Goal: Task Accomplishment & Management: Use online tool/utility

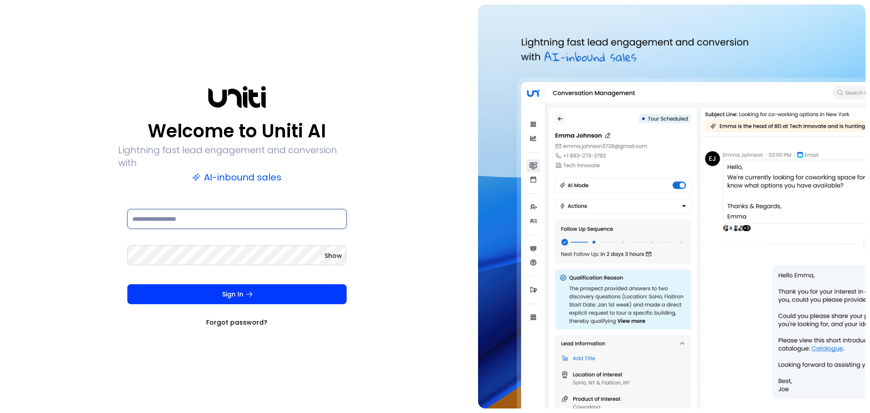
click at [216, 209] on input at bounding box center [236, 219] width 219 height 20
type input "**********"
click at [338, 251] on span "Show" at bounding box center [333, 255] width 18 height 9
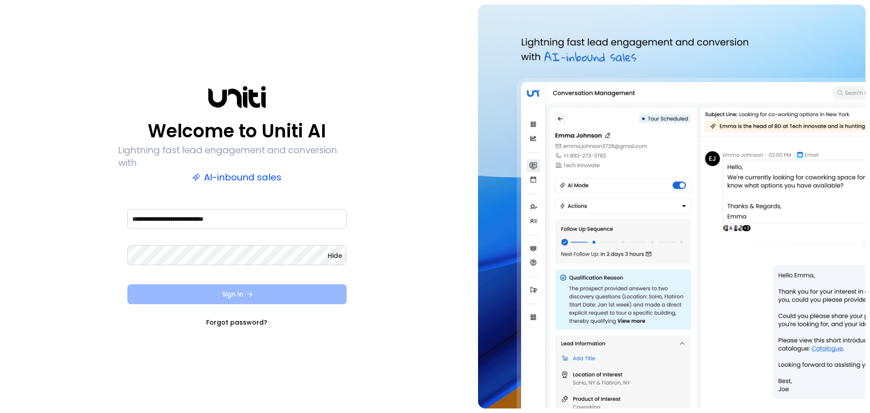
click at [275, 285] on button "Sign In" at bounding box center [236, 294] width 219 height 20
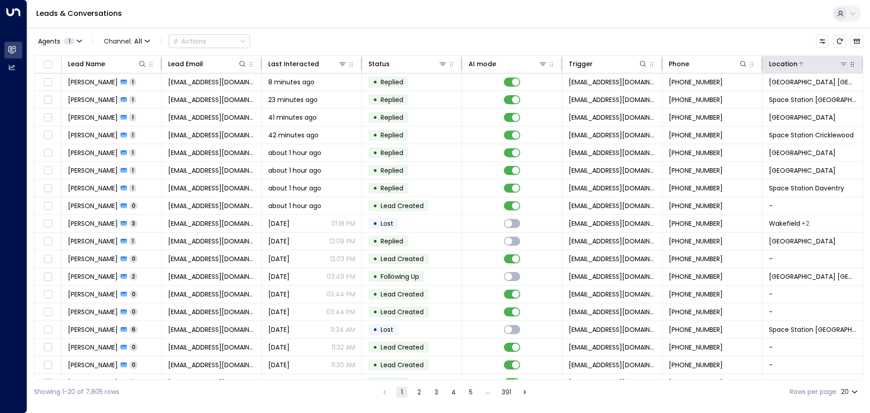
click at [840, 66] on icon at bounding box center [843, 63] width 7 height 7
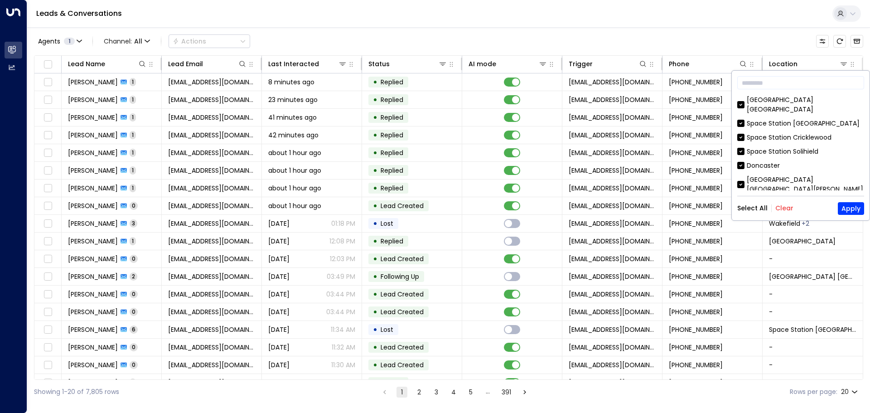
click at [781, 208] on button "Clear" at bounding box center [784, 207] width 18 height 7
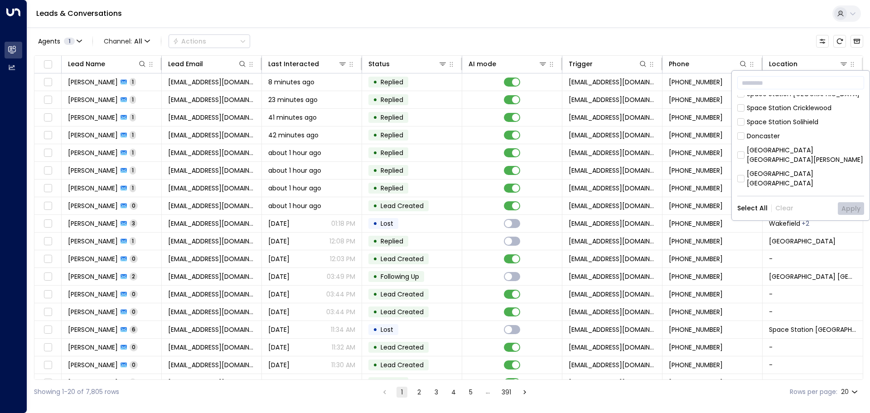
scroll to position [45, 0]
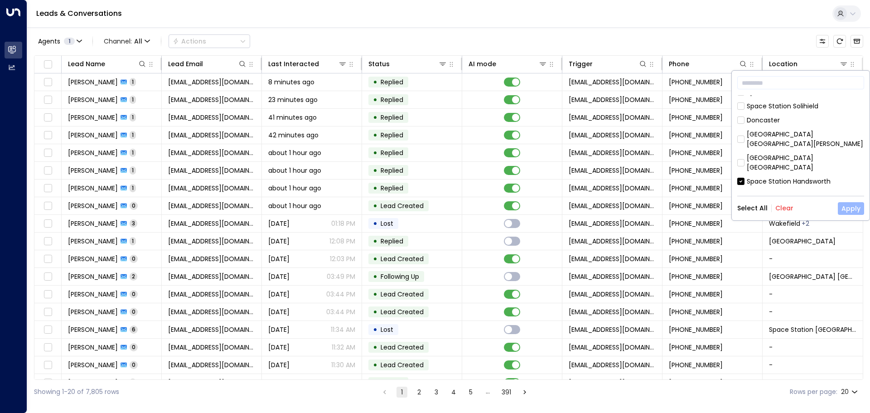
click at [850, 207] on button "Apply" at bounding box center [851, 208] width 26 height 13
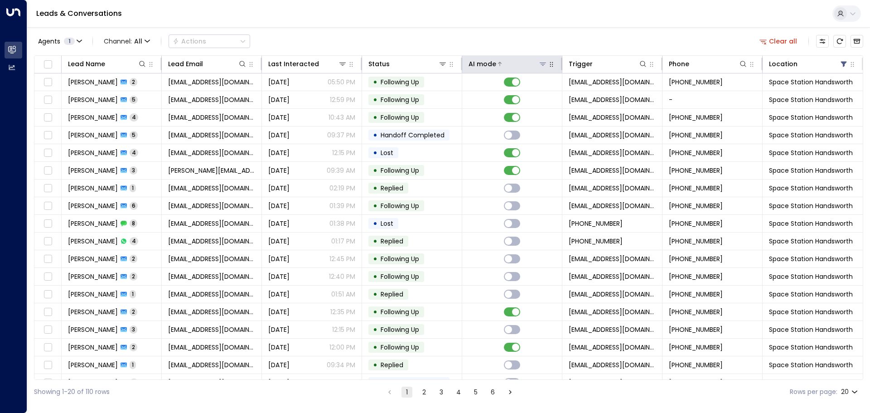
click at [542, 63] on icon at bounding box center [542, 63] width 7 height 7
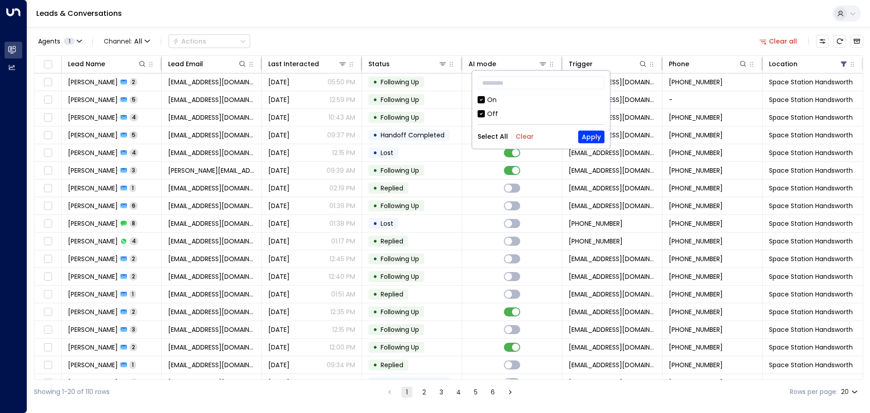
click at [487, 112] on div "Off" at bounding box center [492, 114] width 11 height 10
click at [592, 136] on button "Apply" at bounding box center [591, 136] width 26 height 13
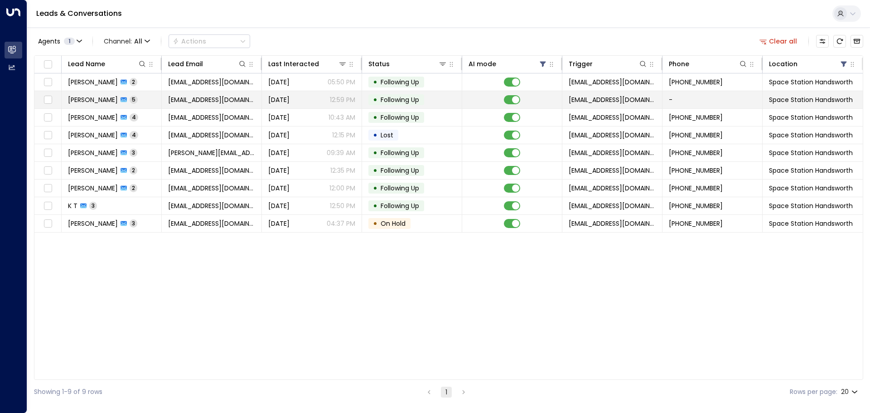
click at [384, 101] on span "Following Up" at bounding box center [400, 99] width 39 height 9
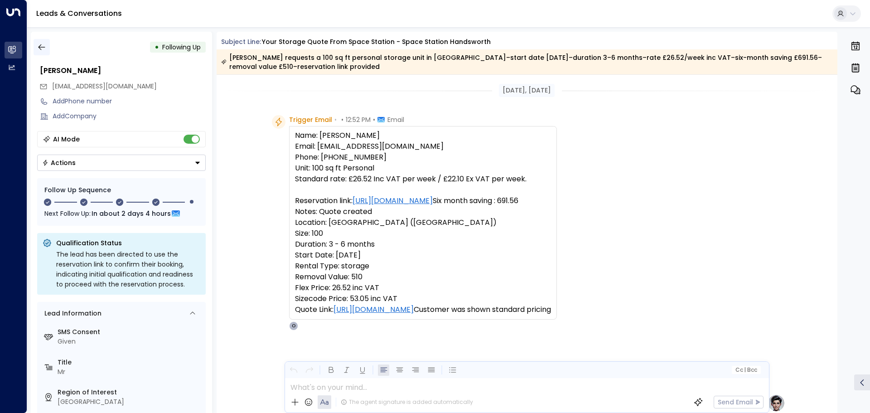
click at [43, 47] on icon "button" at bounding box center [41, 47] width 7 height 6
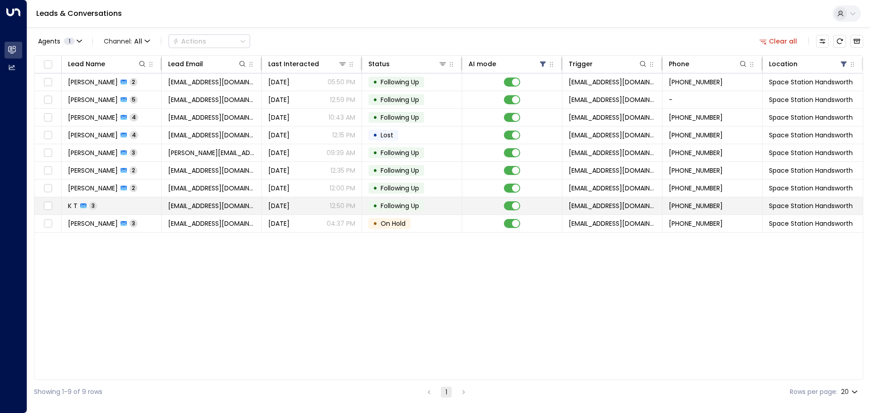
click at [414, 204] on span "Following Up" at bounding box center [400, 205] width 39 height 9
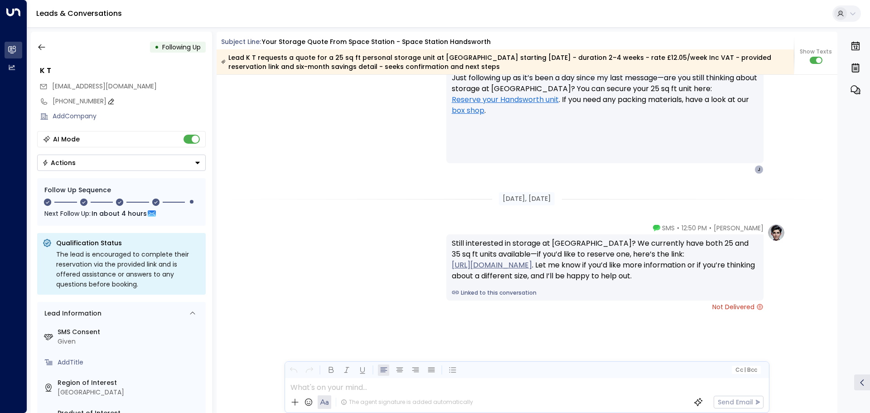
click at [108, 101] on icon at bounding box center [111, 100] width 6 height 5
click at [198, 117] on icon at bounding box center [198, 117] width 7 height 7
click at [43, 47] on icon "button" at bounding box center [41, 47] width 7 height 6
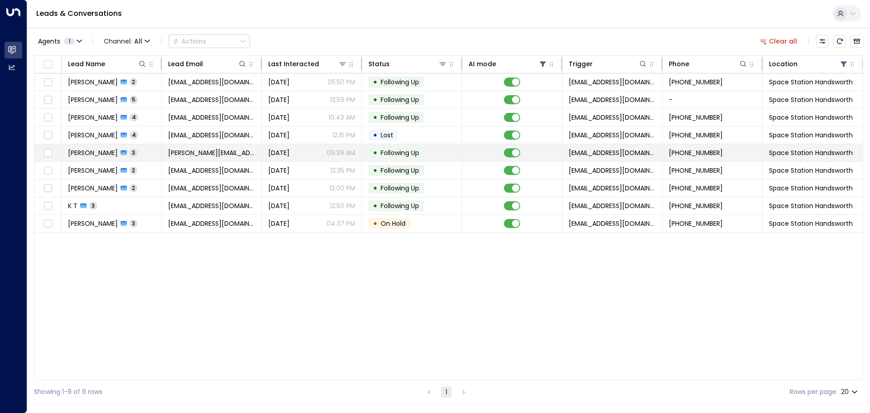
click at [406, 149] on span "Following Up" at bounding box center [400, 152] width 39 height 9
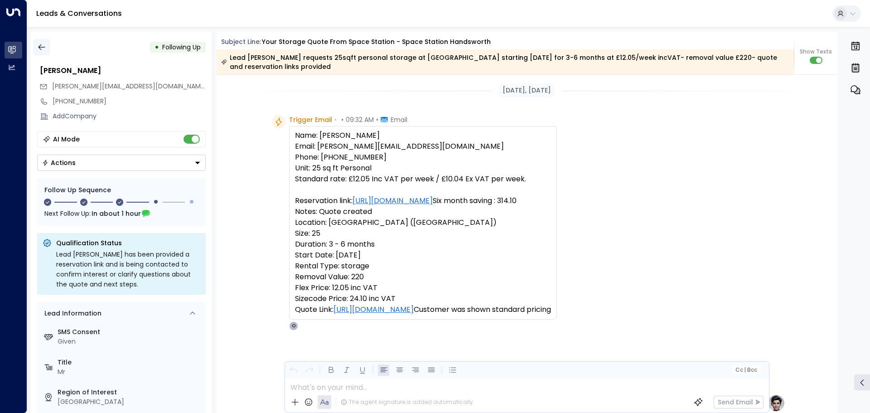
click at [40, 49] on icon "button" at bounding box center [41, 47] width 7 height 6
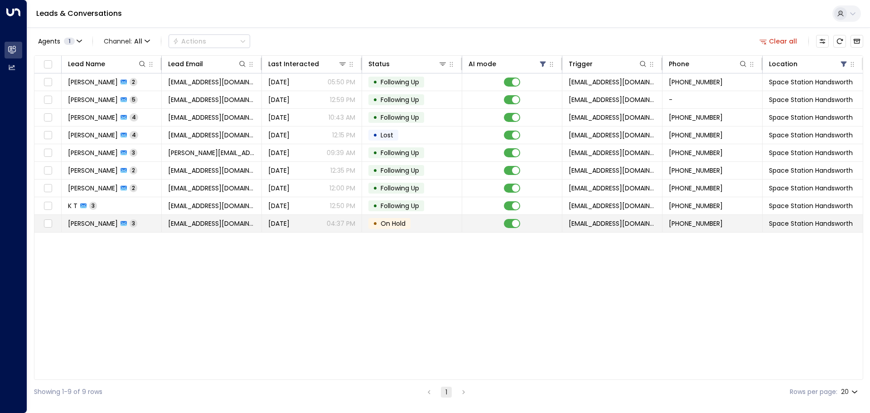
click at [394, 225] on span "On Hold" at bounding box center [393, 223] width 25 height 9
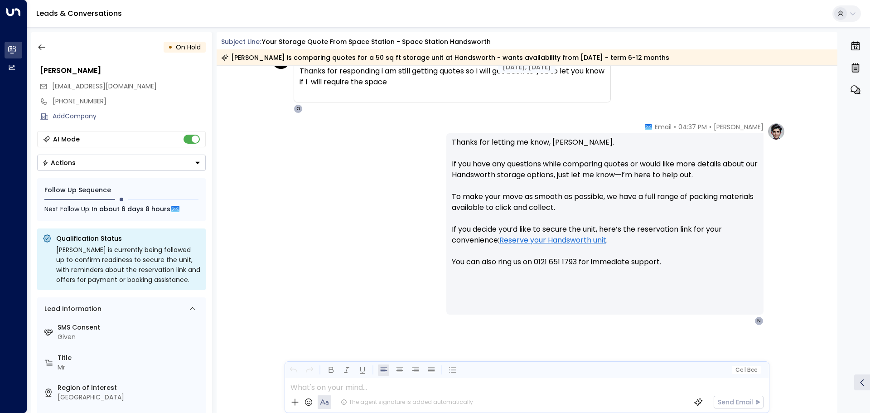
scroll to position [629, 0]
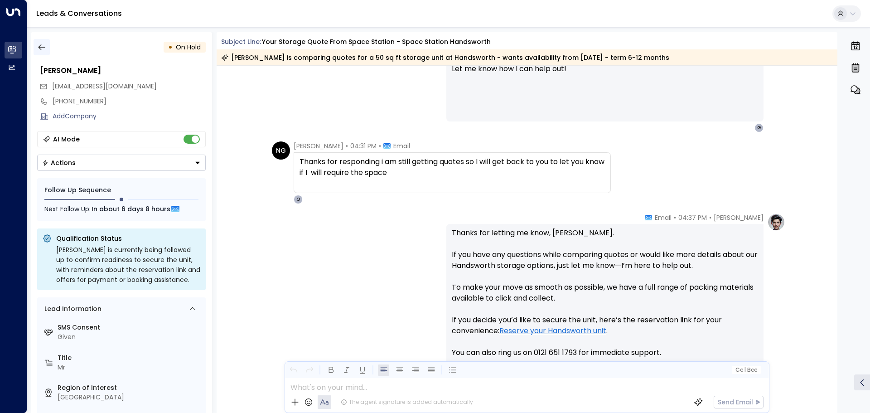
click at [37, 49] on icon "button" at bounding box center [41, 47] width 9 height 9
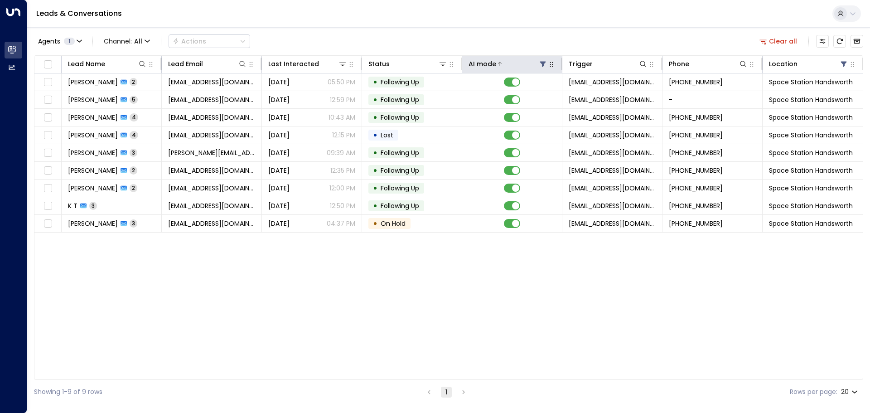
click at [541, 62] on icon at bounding box center [543, 64] width 6 height 5
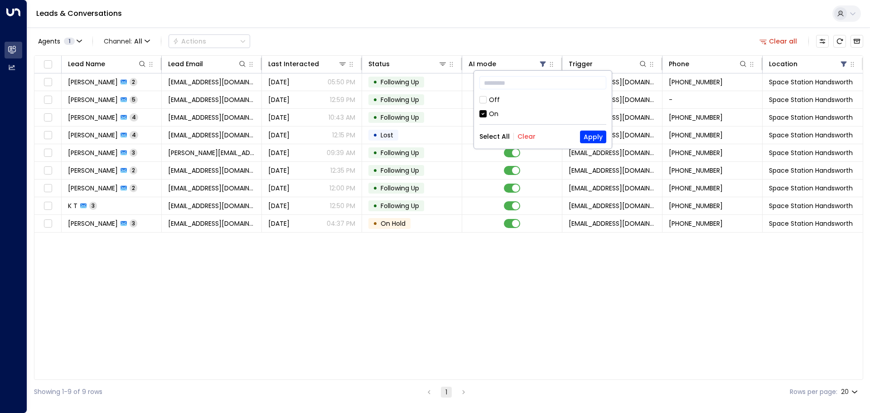
click at [488, 100] on div "Off" at bounding box center [542, 100] width 127 height 10
click at [592, 135] on button "Apply" at bounding box center [593, 136] width 26 height 13
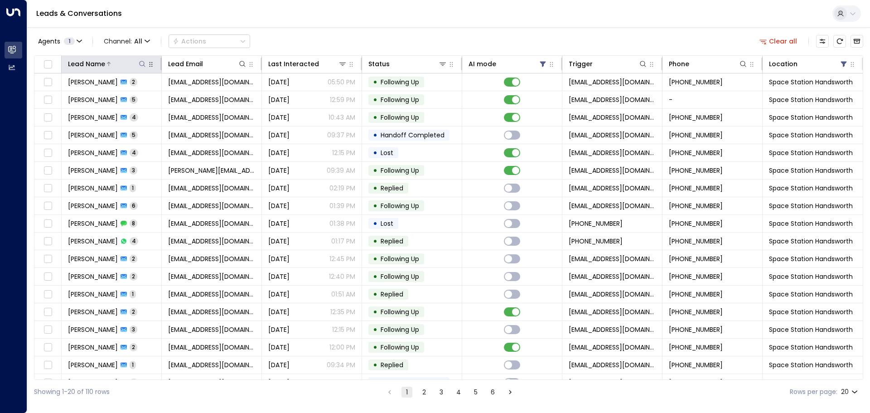
click at [140, 62] on icon at bounding box center [142, 64] width 6 height 6
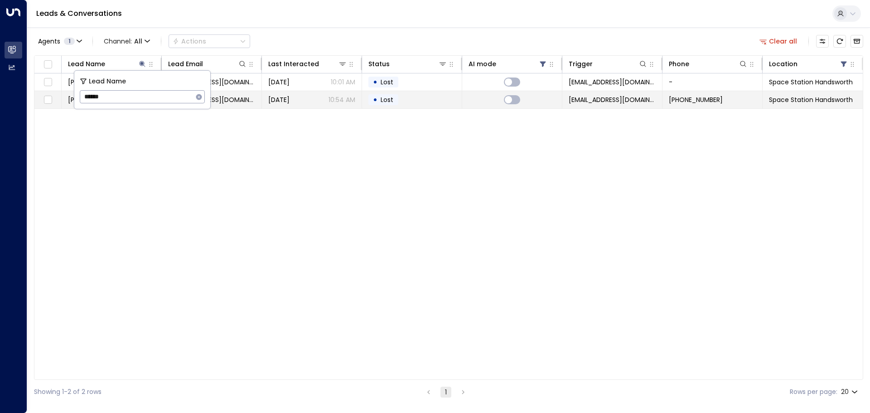
type input "******"
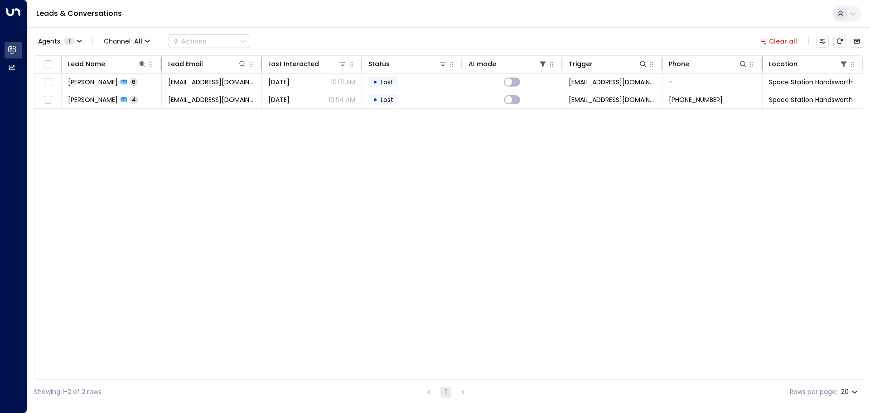
click at [366, 139] on div "Lead Name Lead Email Last Interacted Status AI mode Trigger Phone Location [PER…" at bounding box center [448, 217] width 829 height 324
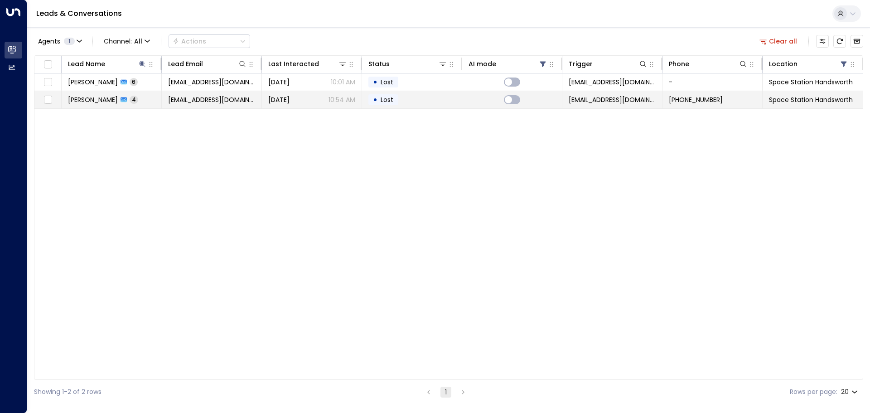
click at [388, 101] on span "Lost" at bounding box center [387, 99] width 13 height 9
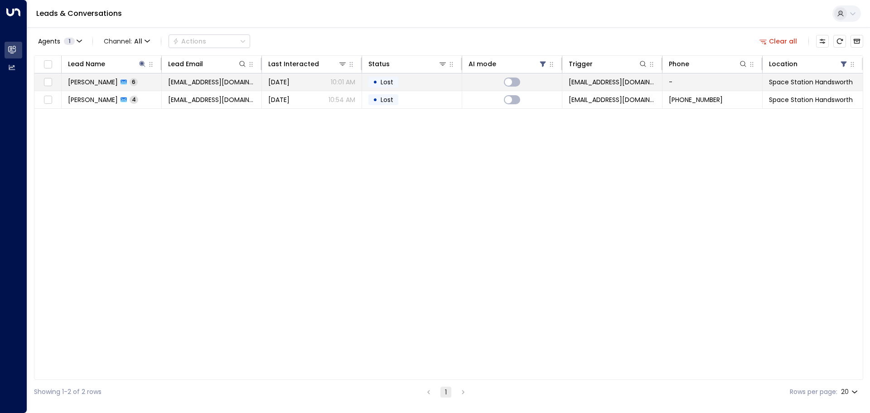
click at [494, 82] on td at bounding box center [512, 81] width 100 height 17
click at [212, 83] on span "[EMAIL_ADDRESS][DOMAIN_NAME]" at bounding box center [211, 81] width 87 height 9
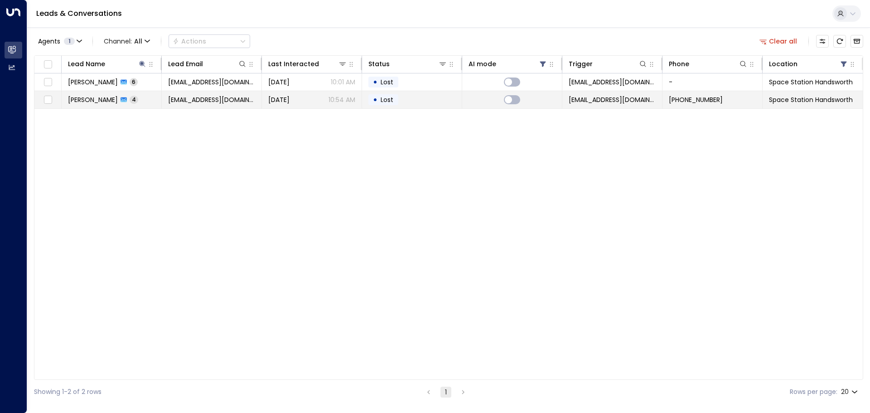
click at [221, 98] on span "[EMAIL_ADDRESS][DOMAIN_NAME]" at bounding box center [211, 99] width 87 height 9
click at [234, 99] on span "[EMAIL_ADDRESS][DOMAIN_NAME]" at bounding box center [211, 99] width 87 height 9
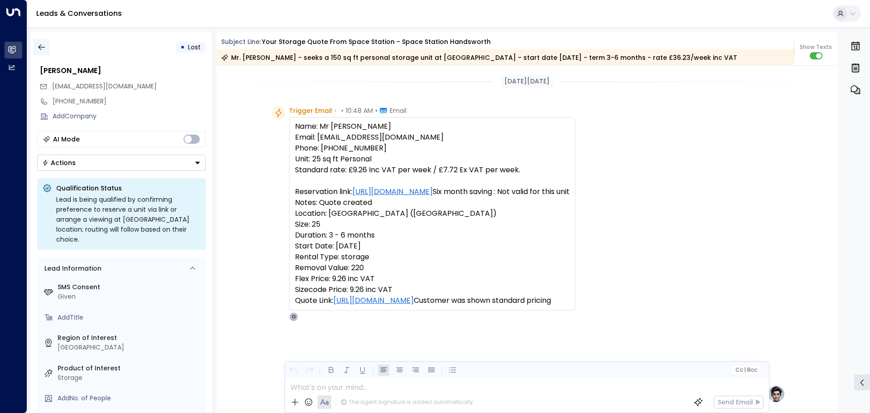
click at [36, 45] on button "button" at bounding box center [42, 47] width 16 height 16
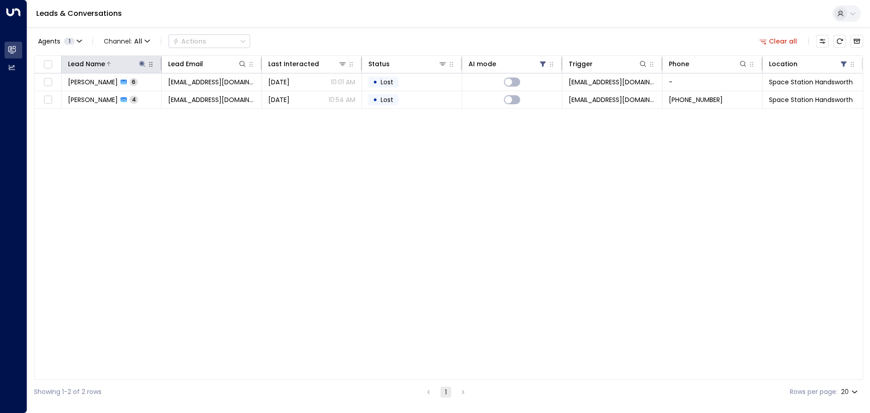
click at [142, 65] on icon at bounding box center [142, 64] width 6 height 6
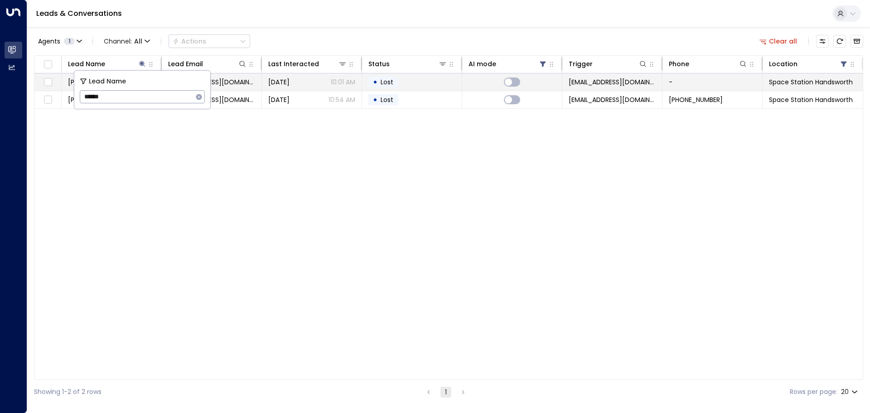
drag, startPoint x: 135, startPoint y: 94, endPoint x: 46, endPoint y: 91, distance: 88.9
click at [46, 91] on body "Overview Leads & Conversations Leads & Conversations Analytics Analytics Leads …" at bounding box center [435, 202] width 870 height 404
type input "*"
type input "****"
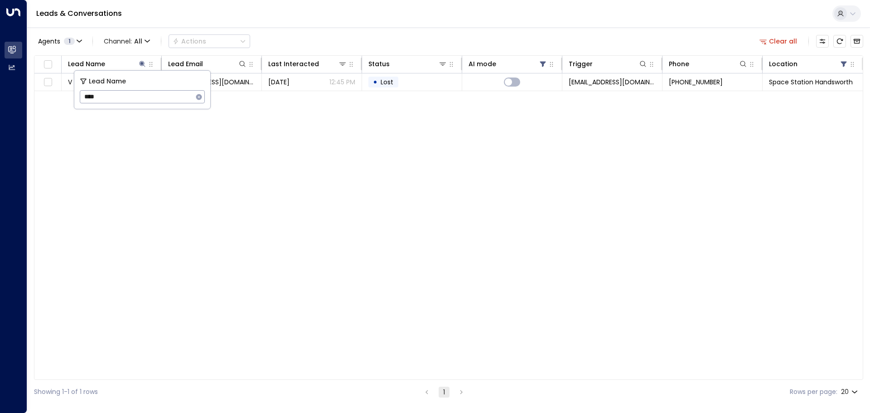
click at [398, 20] on div "Leads & Conversations" at bounding box center [448, 14] width 843 height 28
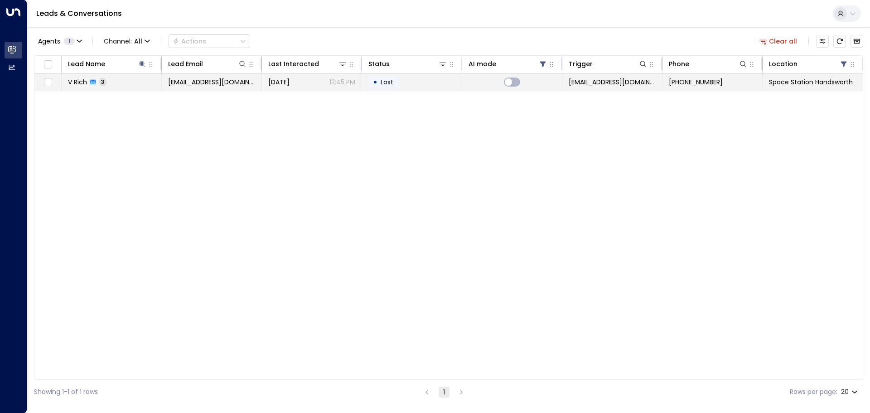
click at [390, 83] on span "Lost" at bounding box center [387, 81] width 13 height 9
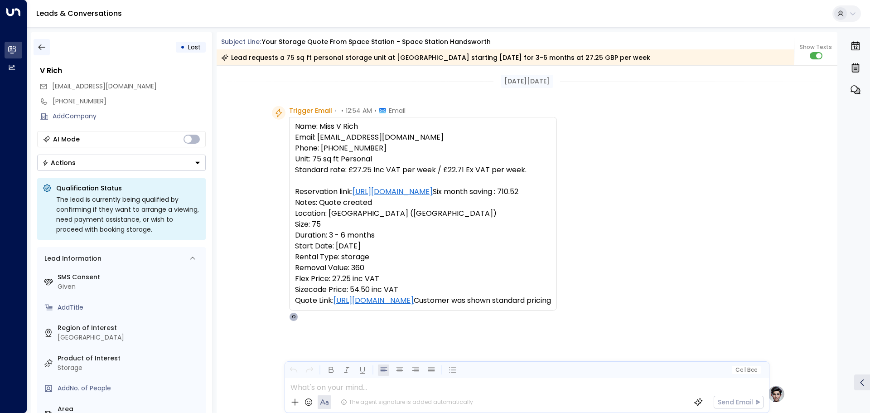
click at [43, 45] on icon "button" at bounding box center [41, 47] width 9 height 9
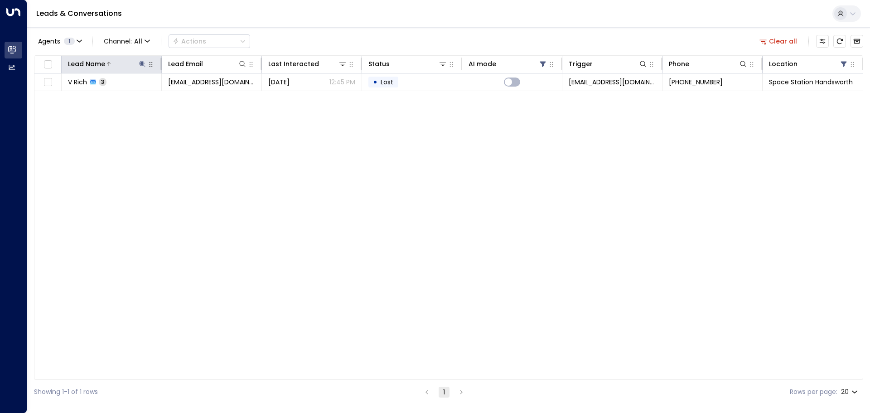
click at [141, 63] on icon at bounding box center [142, 64] width 6 height 6
click at [200, 97] on icon "button" at bounding box center [199, 97] width 6 height 6
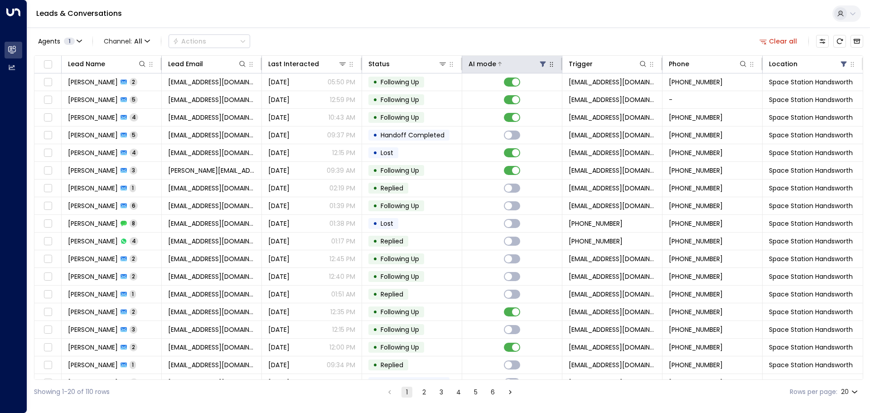
click at [541, 63] on icon at bounding box center [543, 64] width 6 height 5
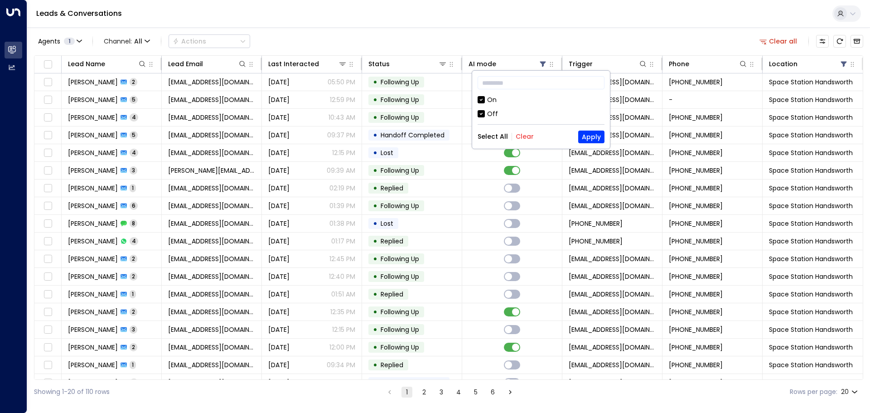
click at [492, 112] on div "Off" at bounding box center [492, 114] width 11 height 10
click at [591, 138] on button "Apply" at bounding box center [591, 136] width 26 height 13
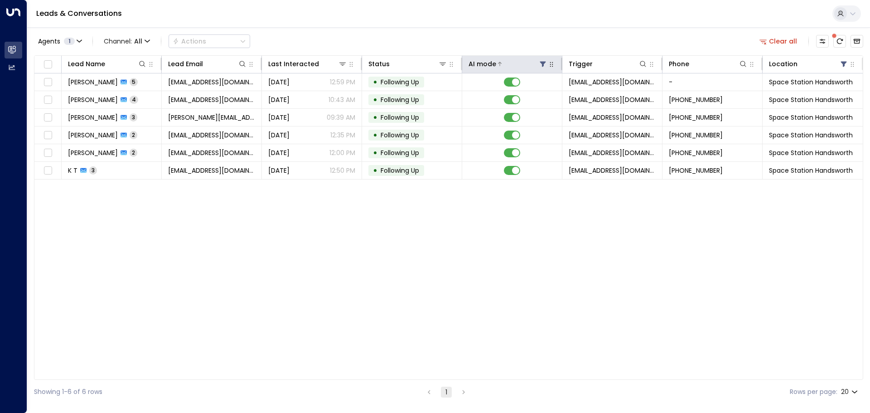
click at [543, 63] on icon at bounding box center [543, 64] width 6 height 5
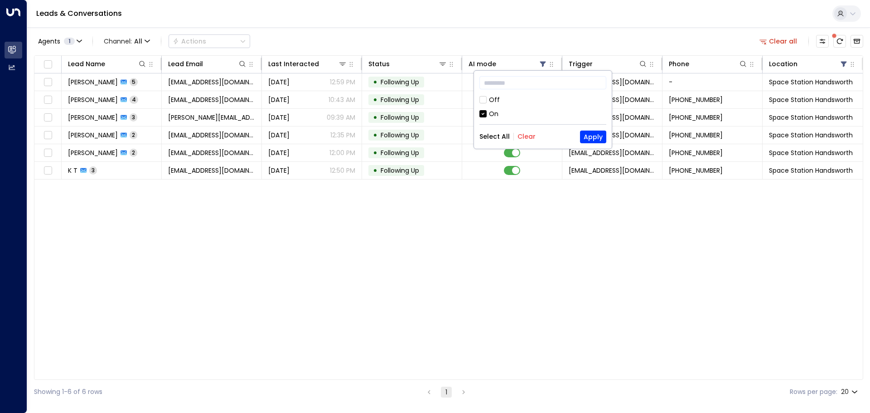
click at [493, 100] on div "Off" at bounding box center [494, 100] width 11 height 10
click at [592, 134] on button "Apply" at bounding box center [593, 136] width 26 height 13
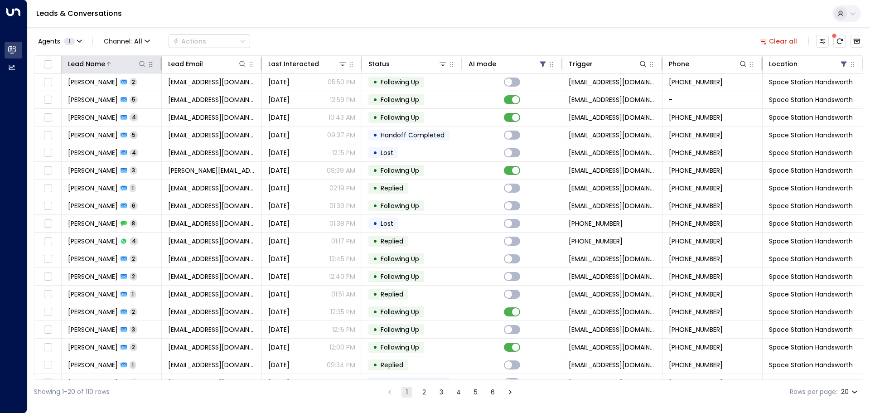
click at [141, 63] on icon at bounding box center [142, 63] width 7 height 7
type input "****"
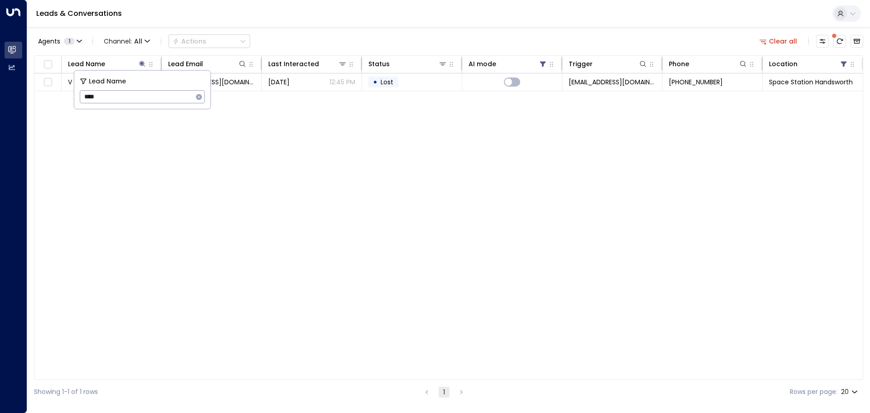
click at [333, 21] on div "Leads & Conversations" at bounding box center [448, 14] width 843 height 28
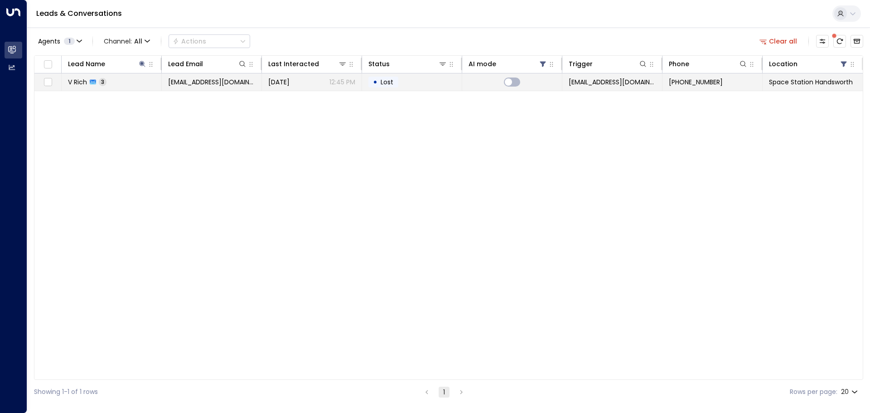
click at [431, 82] on td "• Lost" at bounding box center [412, 81] width 100 height 17
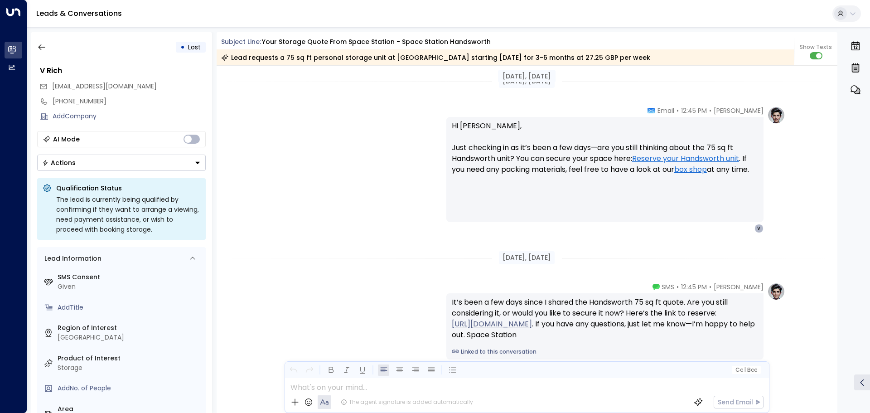
scroll to position [1273, 0]
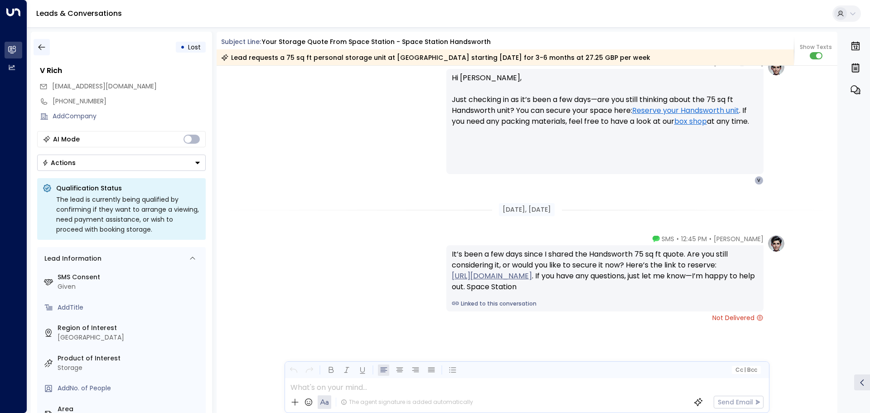
click at [44, 47] on icon "button" at bounding box center [41, 47] width 9 height 9
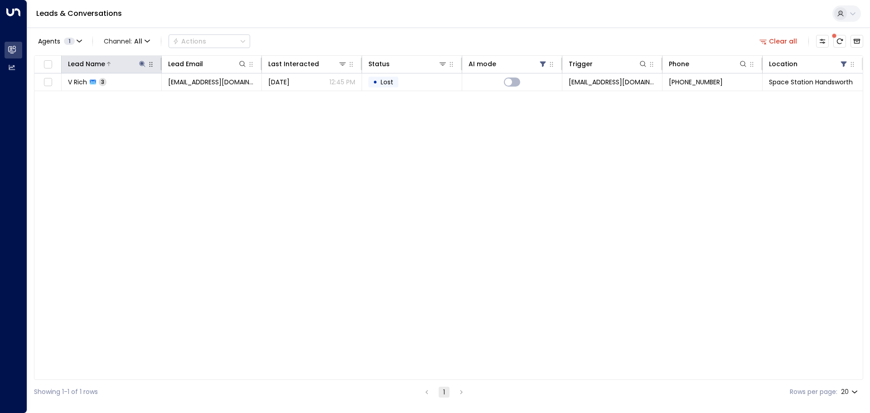
click at [143, 63] on icon at bounding box center [142, 64] width 6 height 6
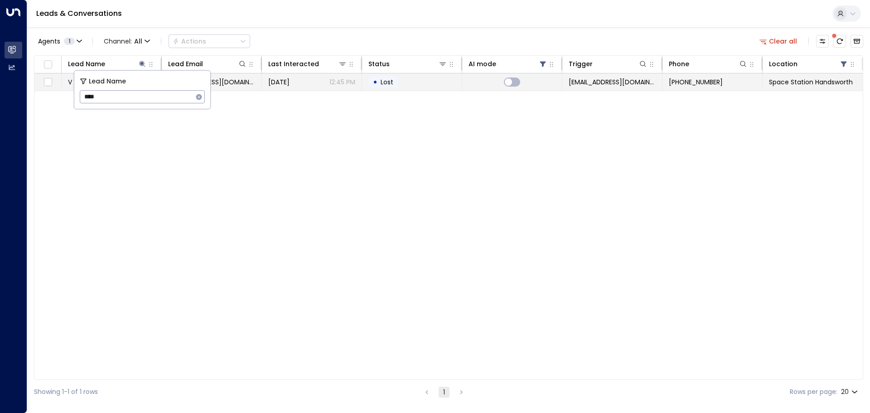
drag, startPoint x: 124, startPoint y: 94, endPoint x: 55, endPoint y: 74, distance: 72.1
click at [39, 84] on body "Overview Leads & Conversations Leads & Conversations Analytics Analytics Leads …" at bounding box center [435, 202] width 870 height 404
type input "*"
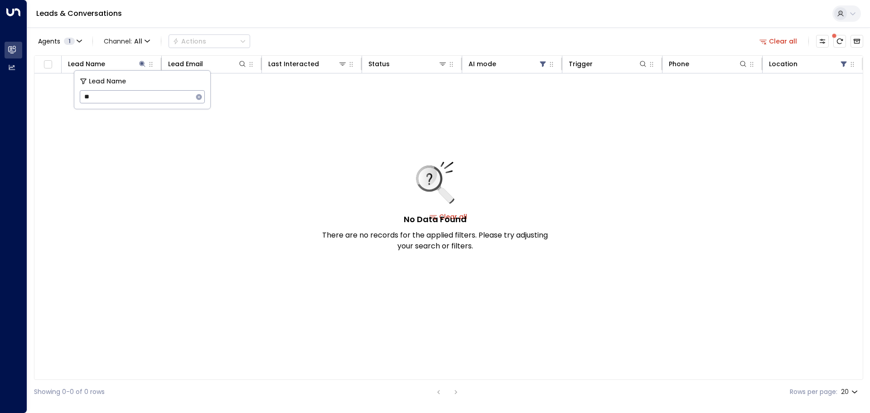
type input "*"
drag, startPoint x: 80, startPoint y: 97, endPoint x: 55, endPoint y: 89, distance: 26.2
click at [44, 99] on body "Overview Leads & Conversations Leads & Conversations Analytics Analytics Leads …" at bounding box center [435, 202] width 870 height 404
type input "*"
type input "*****"
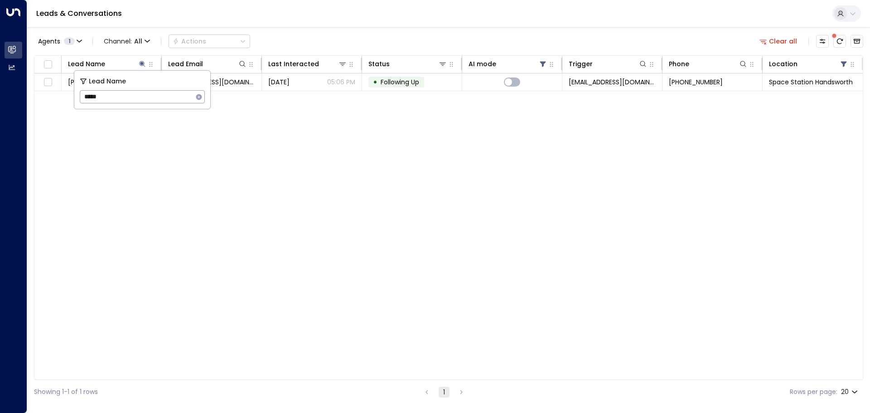
click at [355, 23] on div "Leads & Conversations" at bounding box center [448, 14] width 843 height 28
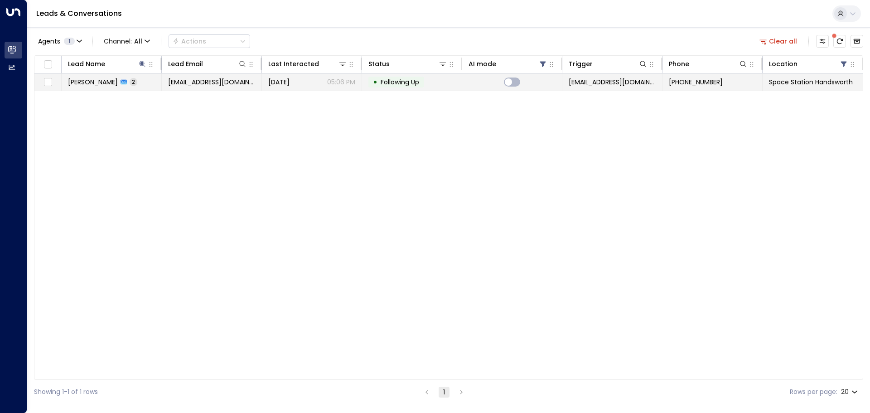
click at [470, 78] on td at bounding box center [512, 81] width 100 height 17
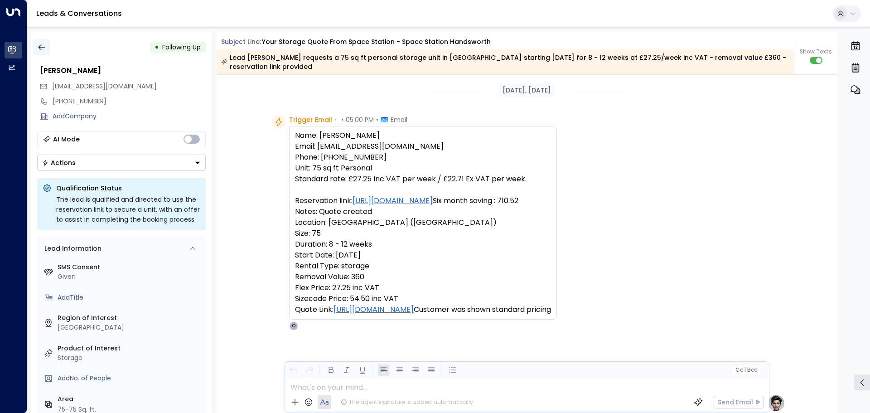
click at [43, 47] on icon "button" at bounding box center [41, 47] width 9 height 9
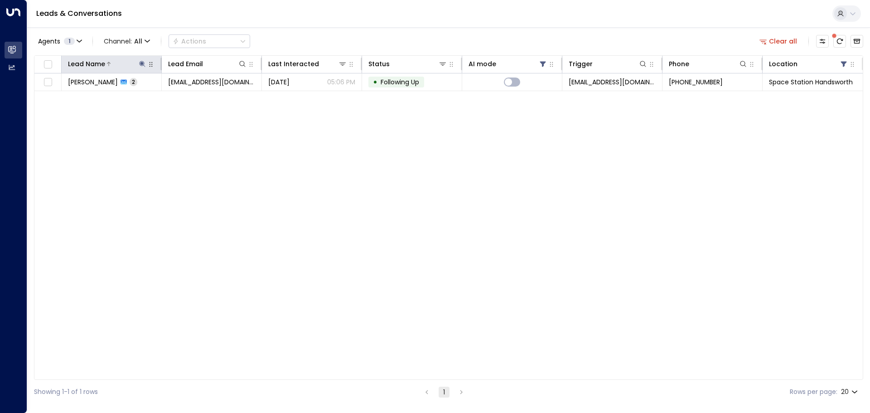
click at [142, 67] on icon at bounding box center [142, 63] width 7 height 7
click at [198, 97] on icon "button" at bounding box center [198, 96] width 7 height 7
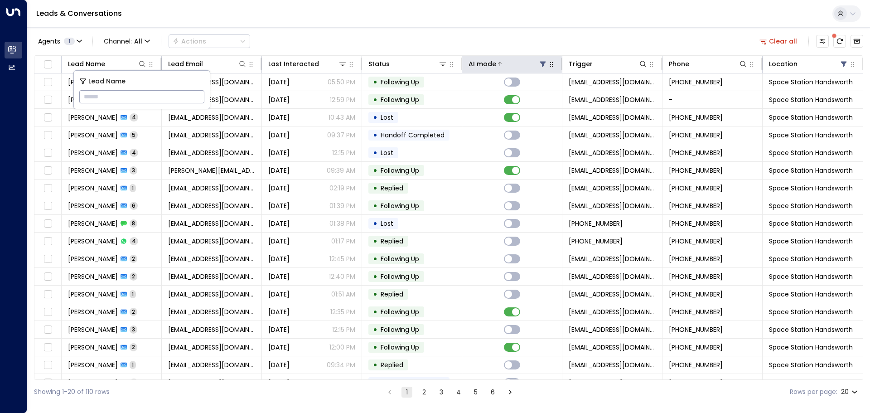
click at [540, 62] on icon at bounding box center [543, 64] width 6 height 5
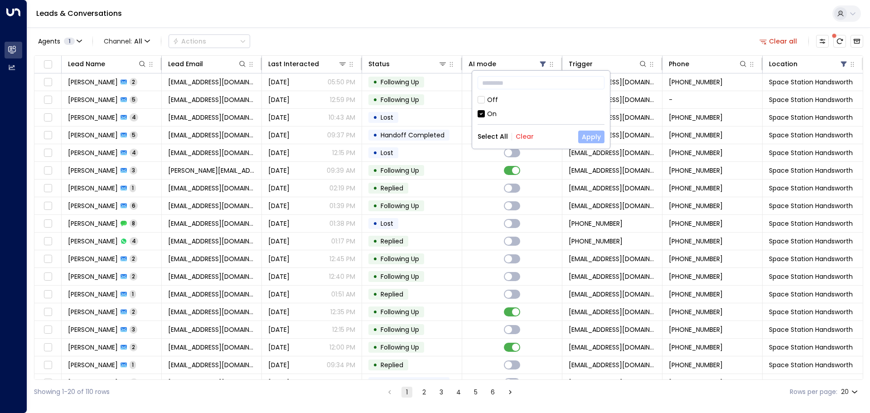
click at [586, 134] on button "Apply" at bounding box center [591, 136] width 26 height 13
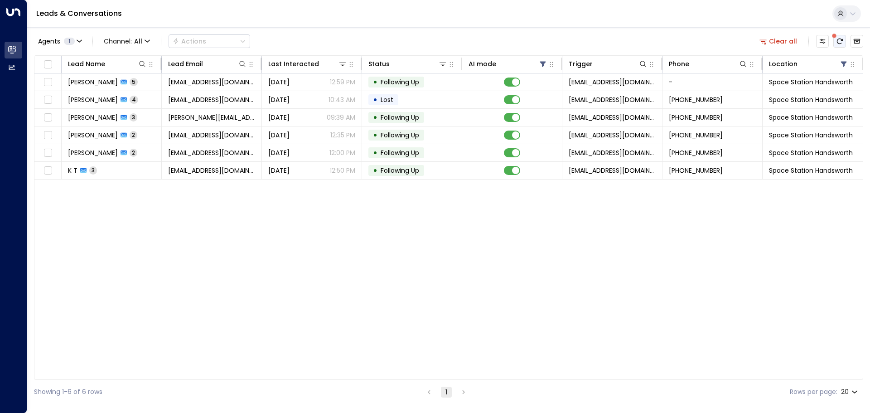
click at [838, 40] on icon "There are new threads available. Refresh the grid to view the latest updates." at bounding box center [839, 41] width 7 height 7
